Goal: Information Seeking & Learning: Find specific fact

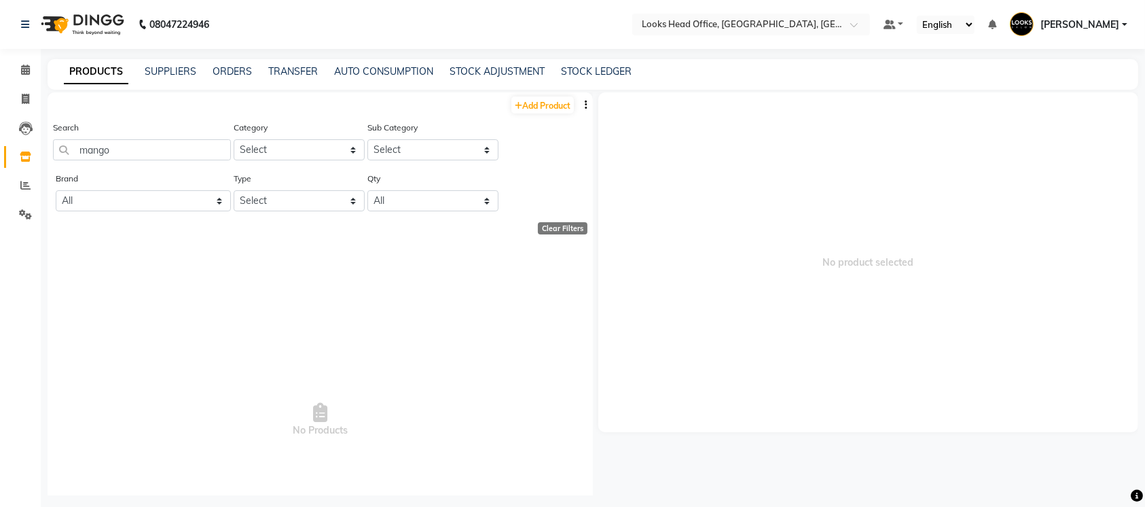
type input "mango"
click at [195, 141] on input "mango" at bounding box center [142, 149] width 178 height 21
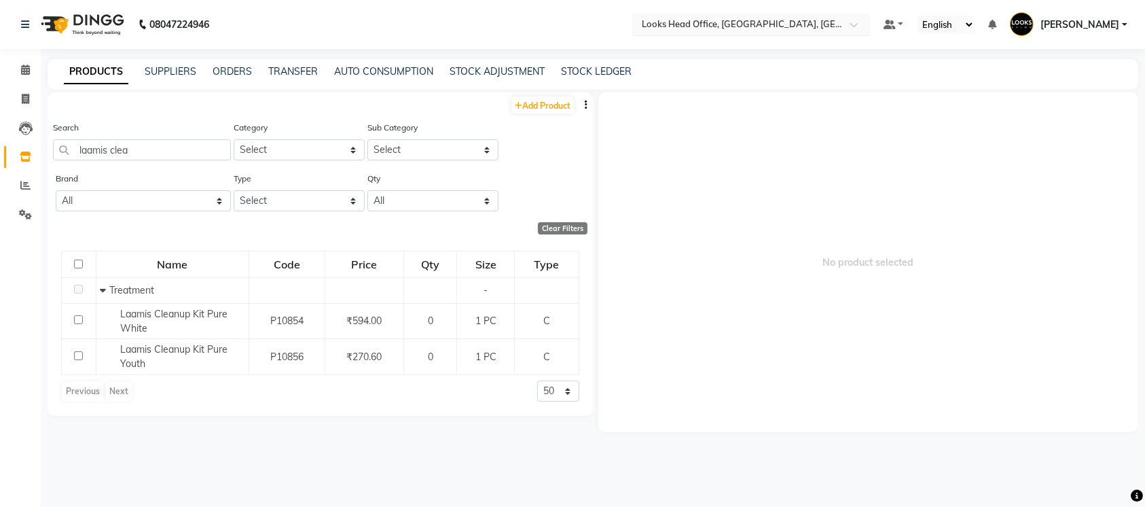
click at [713, 29] on input "text" at bounding box center [737, 24] width 197 height 14
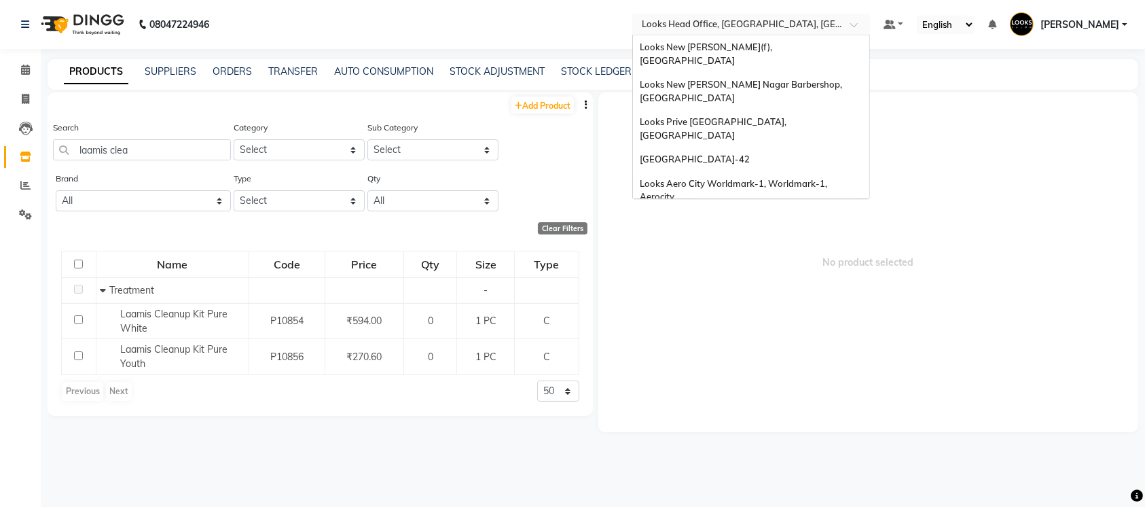
scroll to position [255, 0]
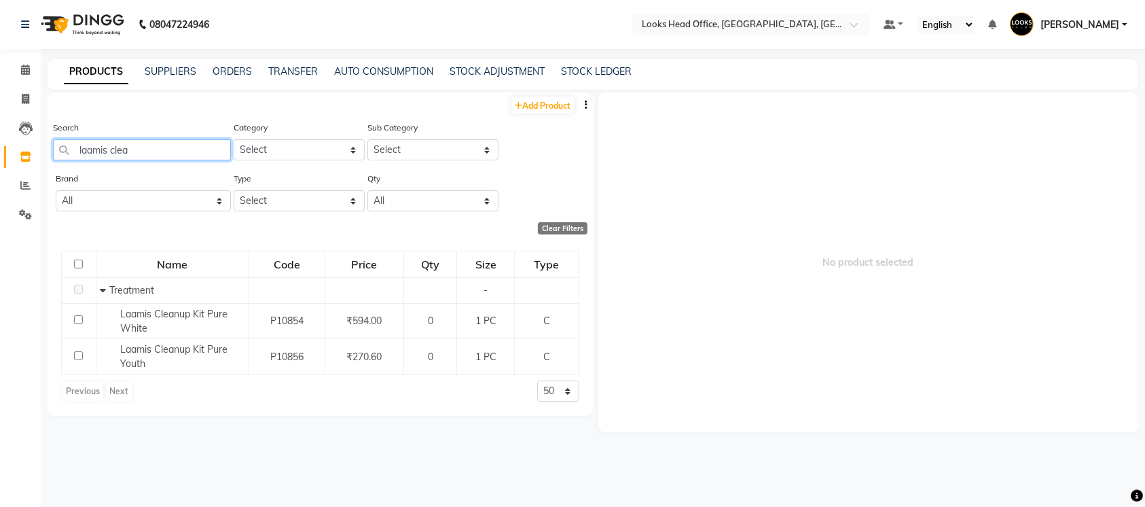
click at [107, 150] on input "laamis clea" at bounding box center [142, 149] width 178 height 21
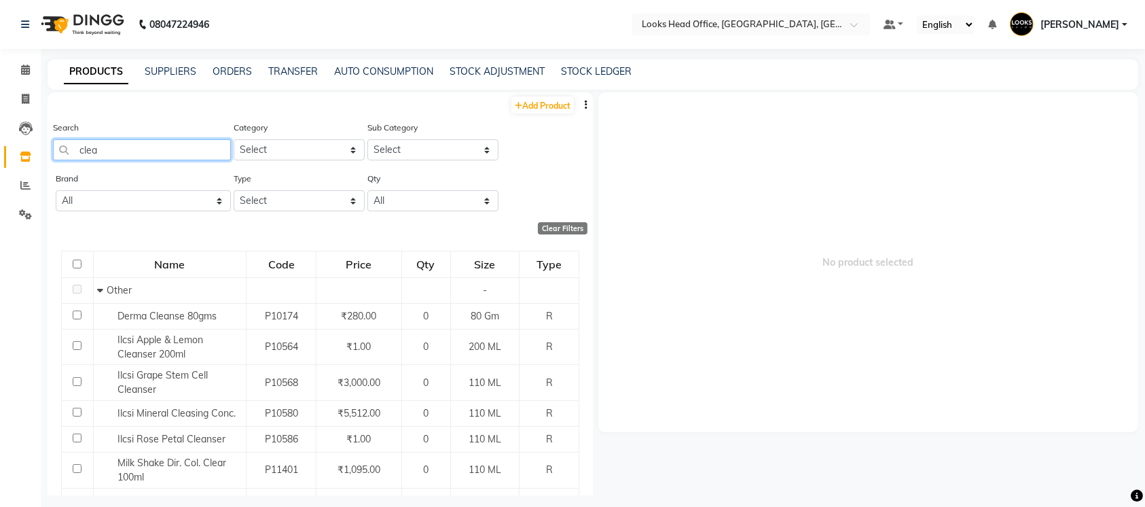
click at [127, 148] on input "clea" at bounding box center [142, 149] width 178 height 21
type input "c"
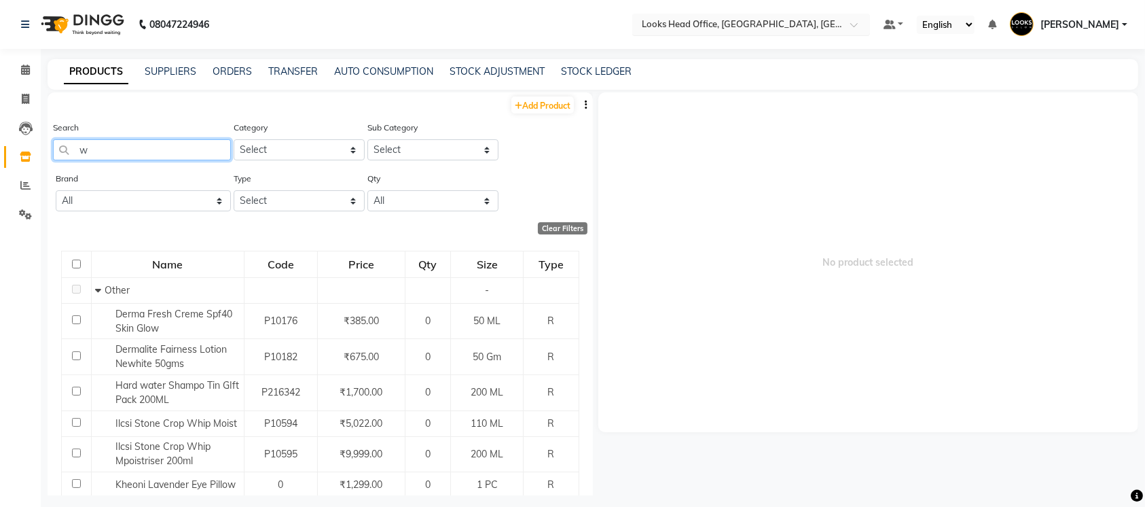
type input "w"
click at [777, 31] on div "Select Location × Looks Head Office, New Delhi, Delhi" at bounding box center [751, 25] width 238 height 22
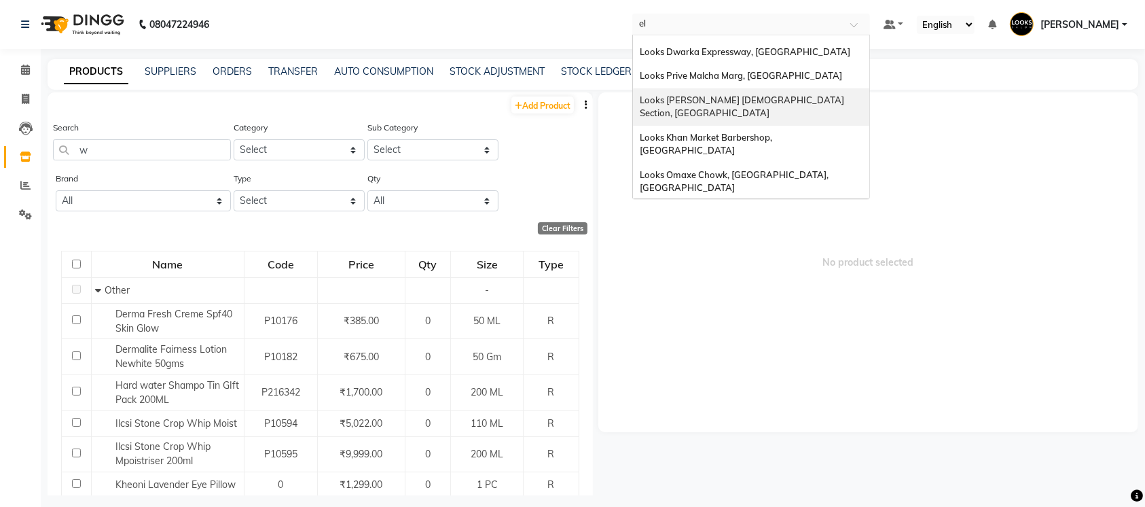
type input "ela"
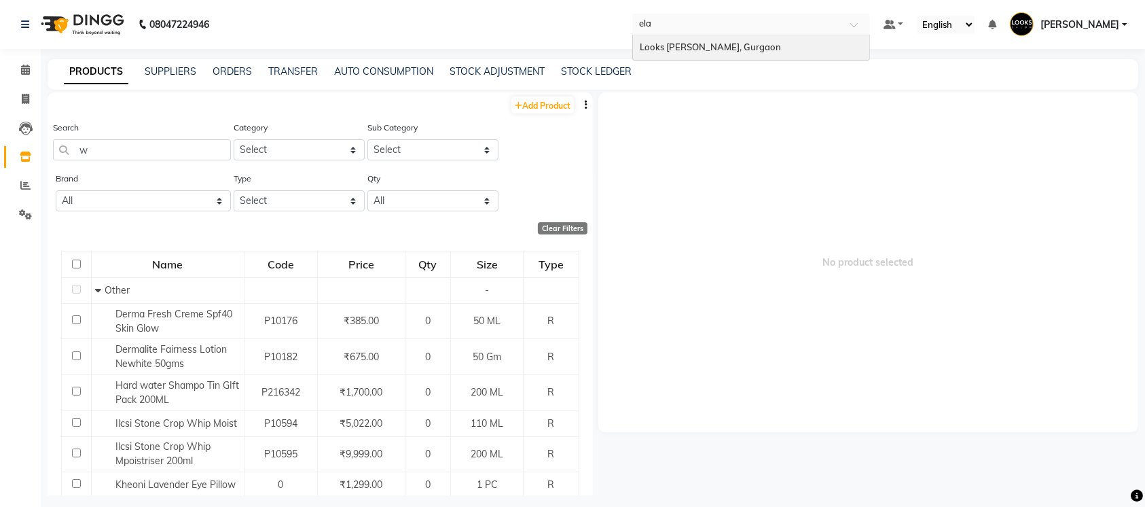
scroll to position [0, 0]
click at [751, 49] on span "Looks [PERSON_NAME], Gurgaon" at bounding box center [710, 46] width 141 height 11
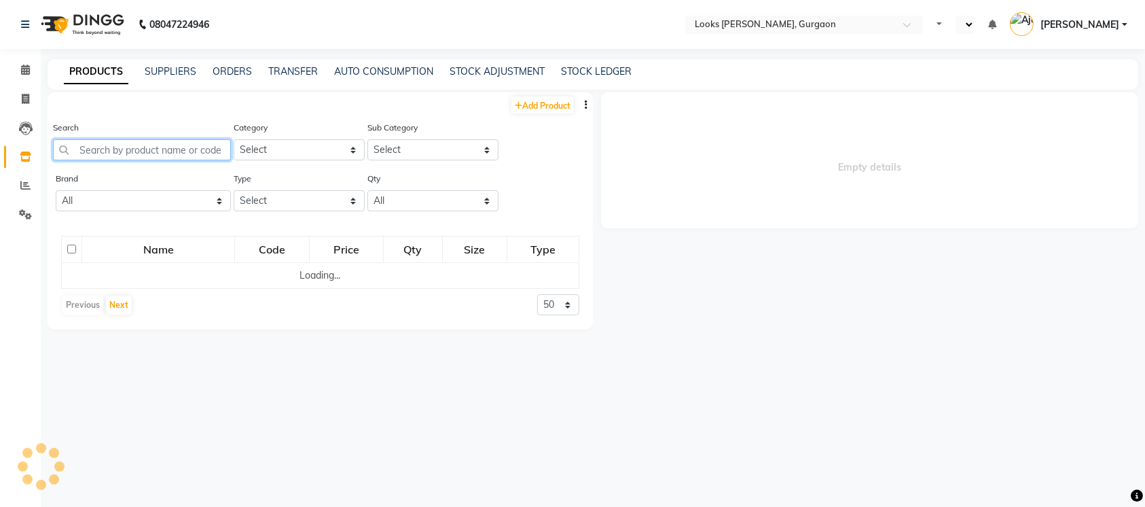
click at [174, 144] on input "text" at bounding box center [142, 149] width 178 height 21
select select "en"
type input "w"
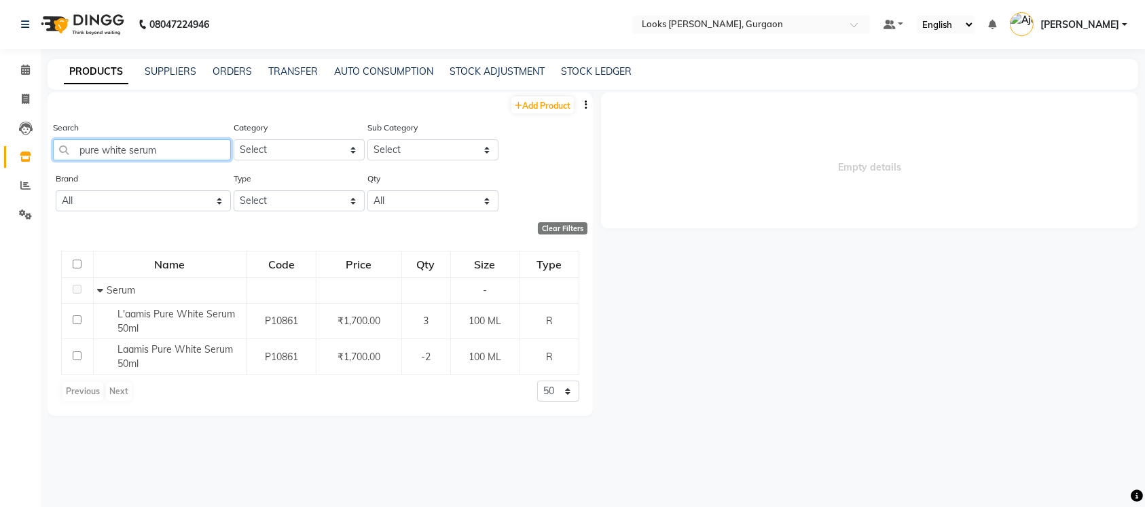
type input "pure white serum"
